Goal: Check status

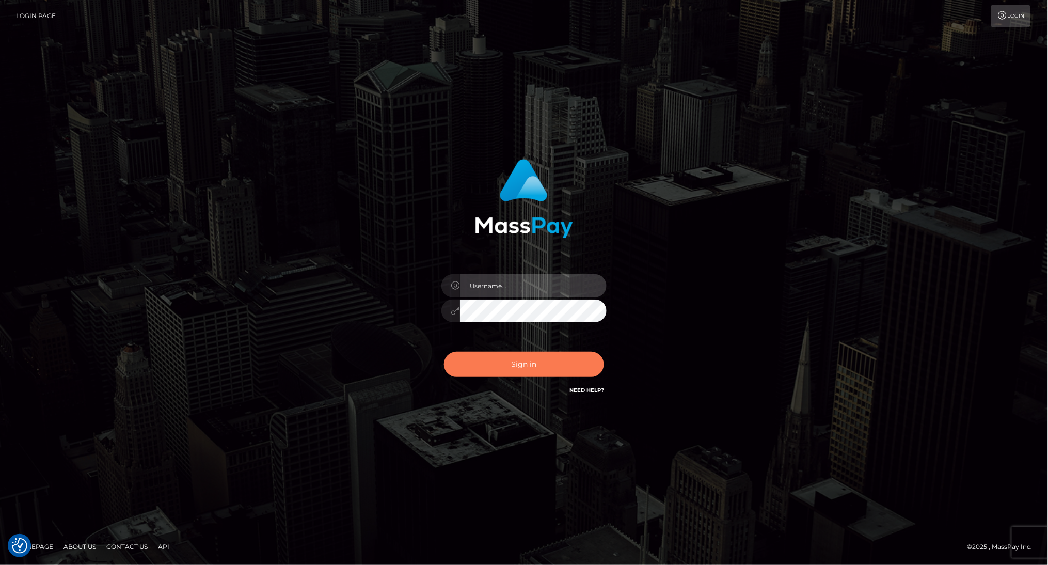
type input "Marcopolo"
click at [531, 365] on button "Sign in" at bounding box center [524, 364] width 160 height 25
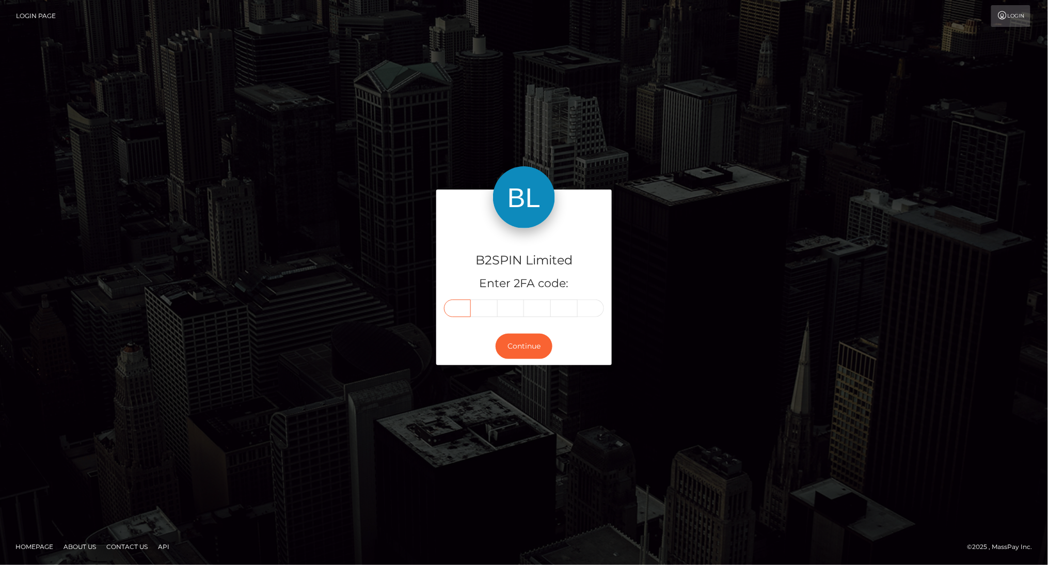
paste input "3"
type input "3"
type input "9"
type input "2"
type input "9"
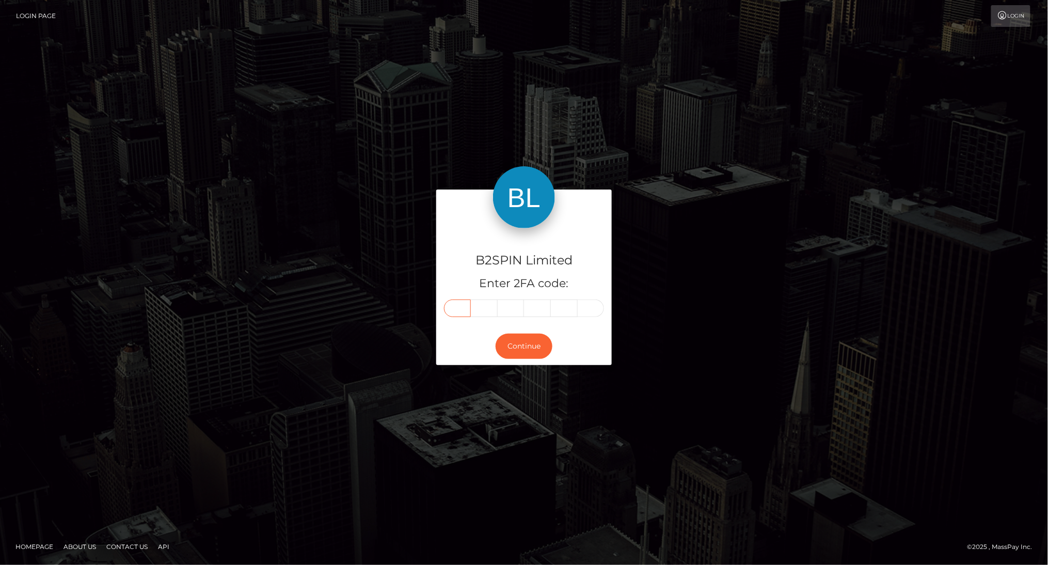
type input "2"
type input "4"
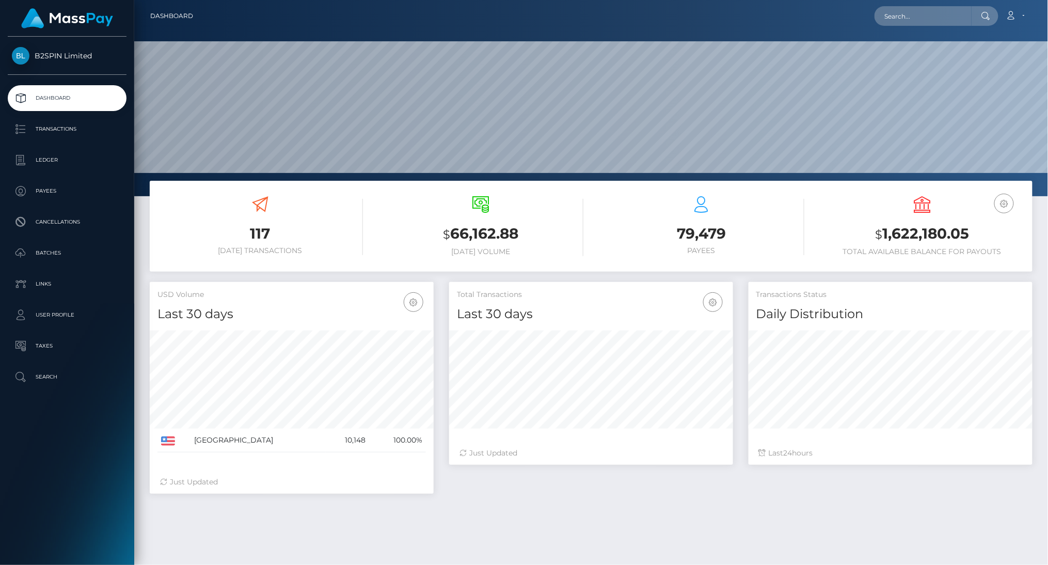
scroll to position [183, 283]
drag, startPoint x: 884, startPoint y: 232, endPoint x: 966, endPoint y: 235, distance: 82.7
click at [966, 235] on h3 "$ 1,622,180.05" at bounding box center [922, 234] width 205 height 21
copy h3 "1,622,180.05"
